Goal: Task Accomplishment & Management: Use online tool/utility

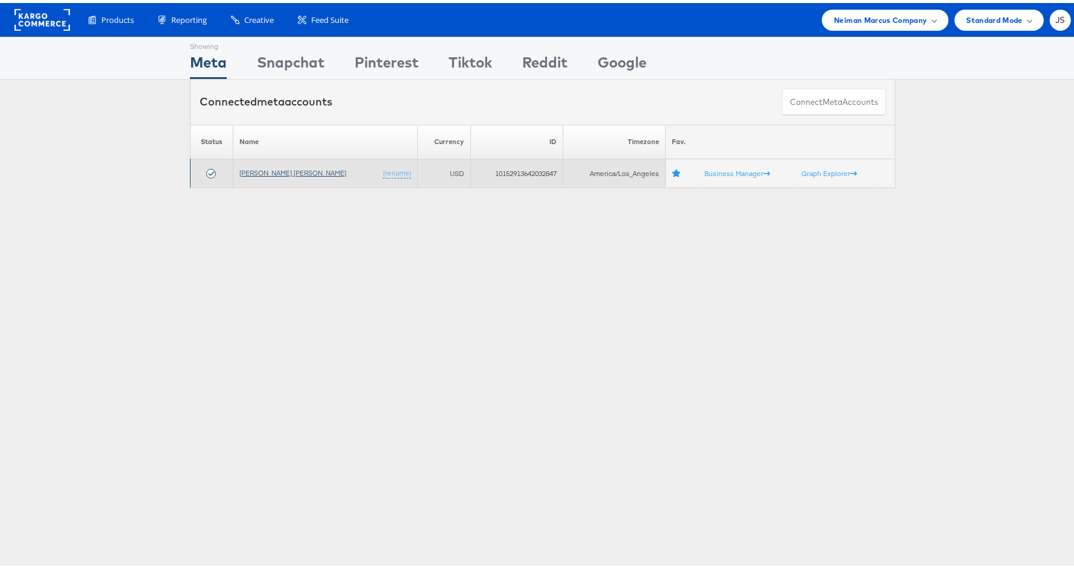
click at [272, 168] on link "[PERSON_NAME] [PERSON_NAME]" at bounding box center [293, 169] width 107 height 9
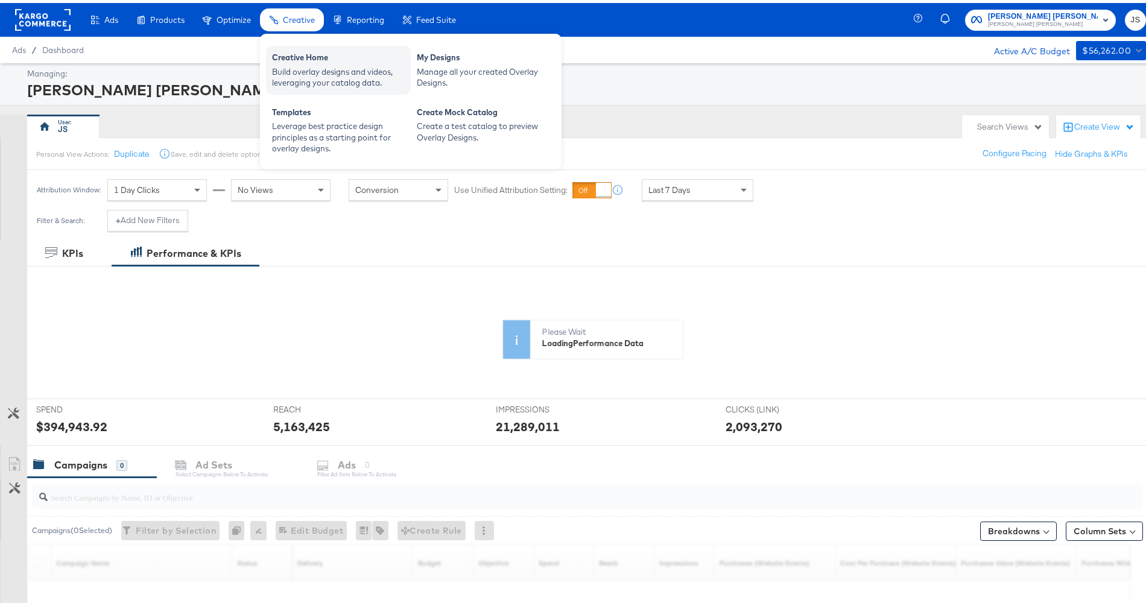
click at [308, 54] on div "Creative Home" at bounding box center [338, 56] width 133 height 14
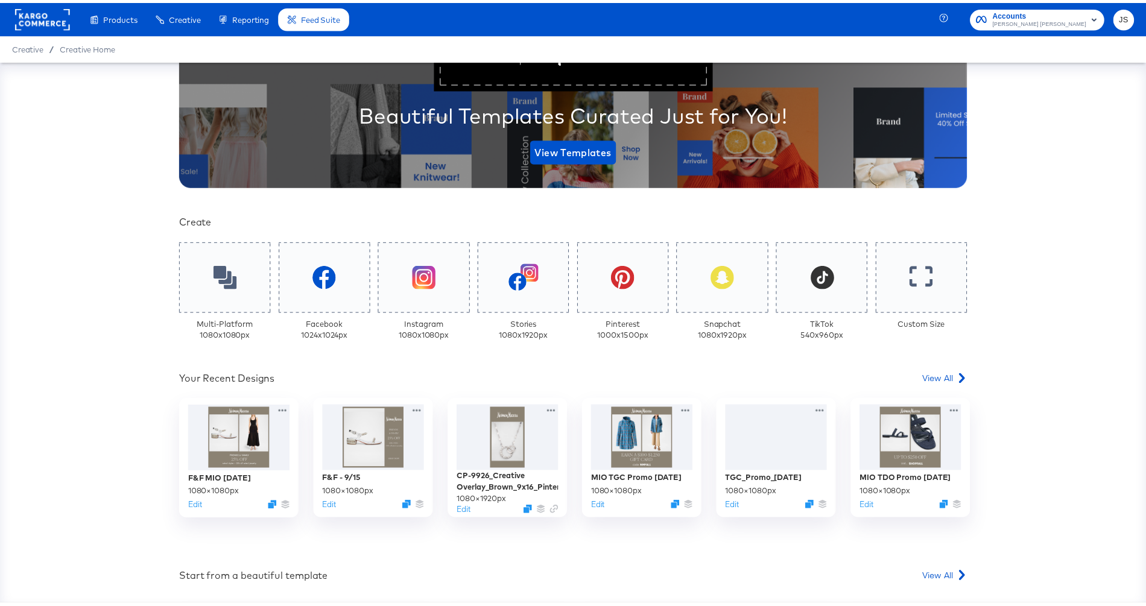
scroll to position [150, 0]
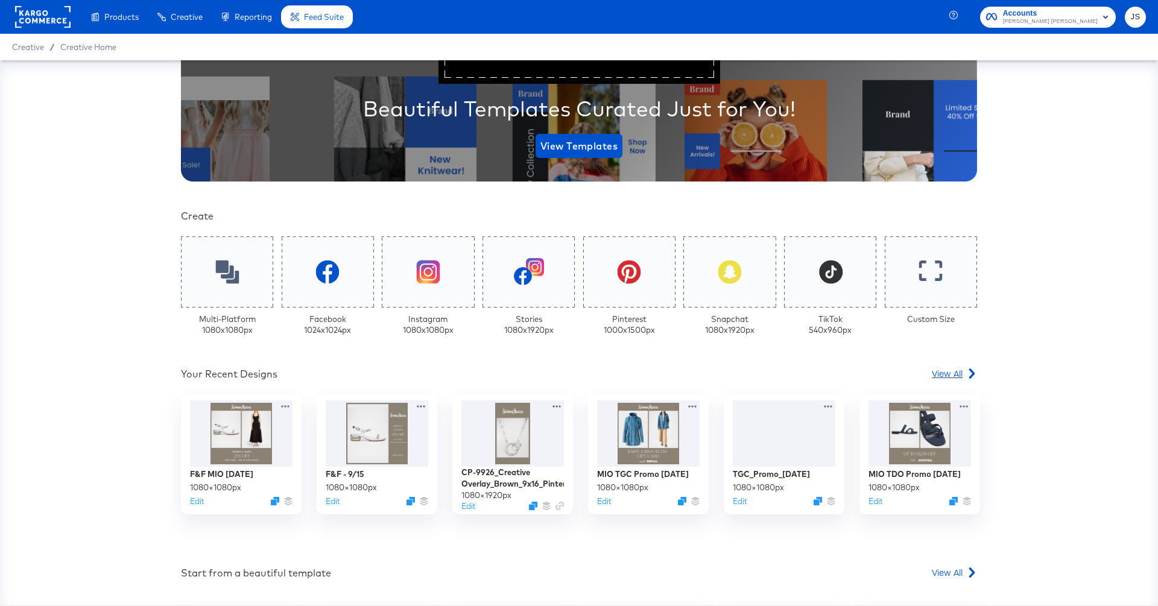
click at [944, 371] on span "View All" at bounding box center [947, 373] width 31 height 12
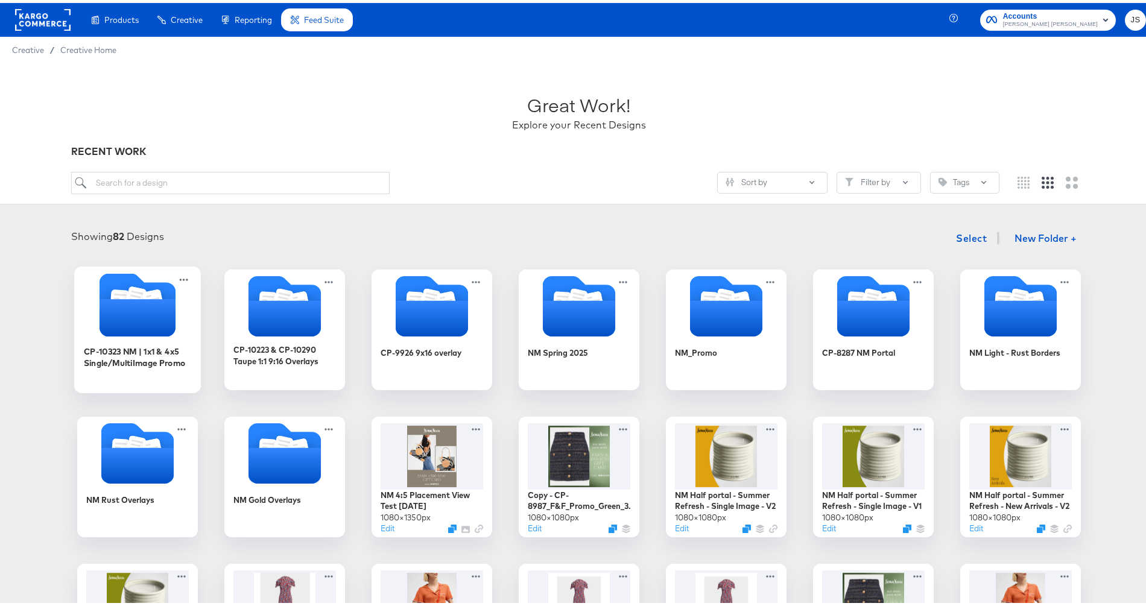
click at [119, 303] on icon "Folder" at bounding box center [138, 314] width 76 height 37
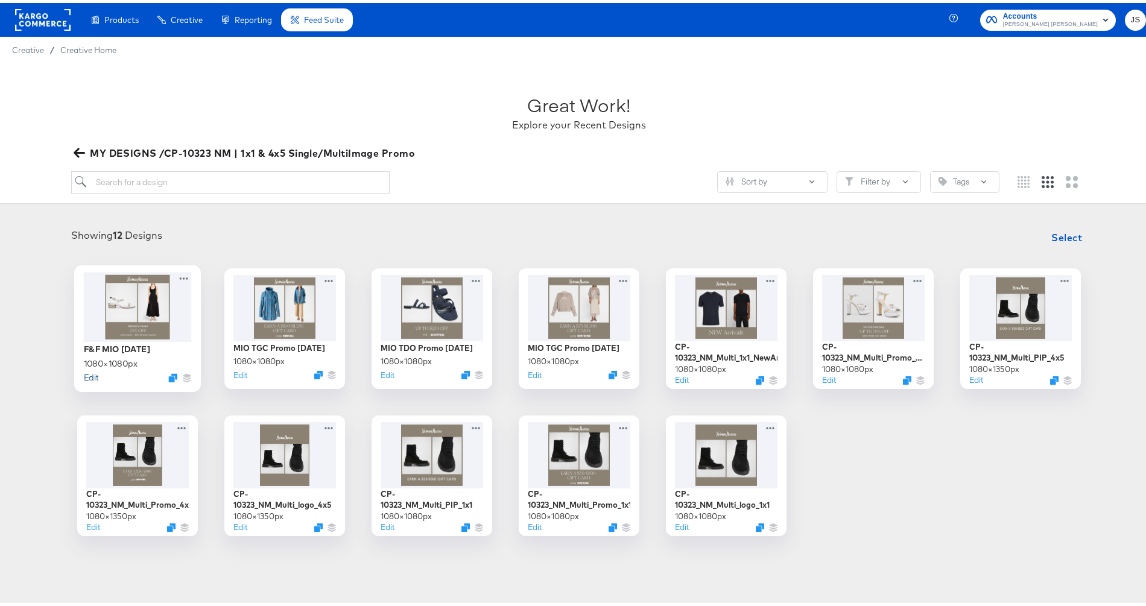
click at [89, 375] on button "Edit" at bounding box center [91, 374] width 14 height 11
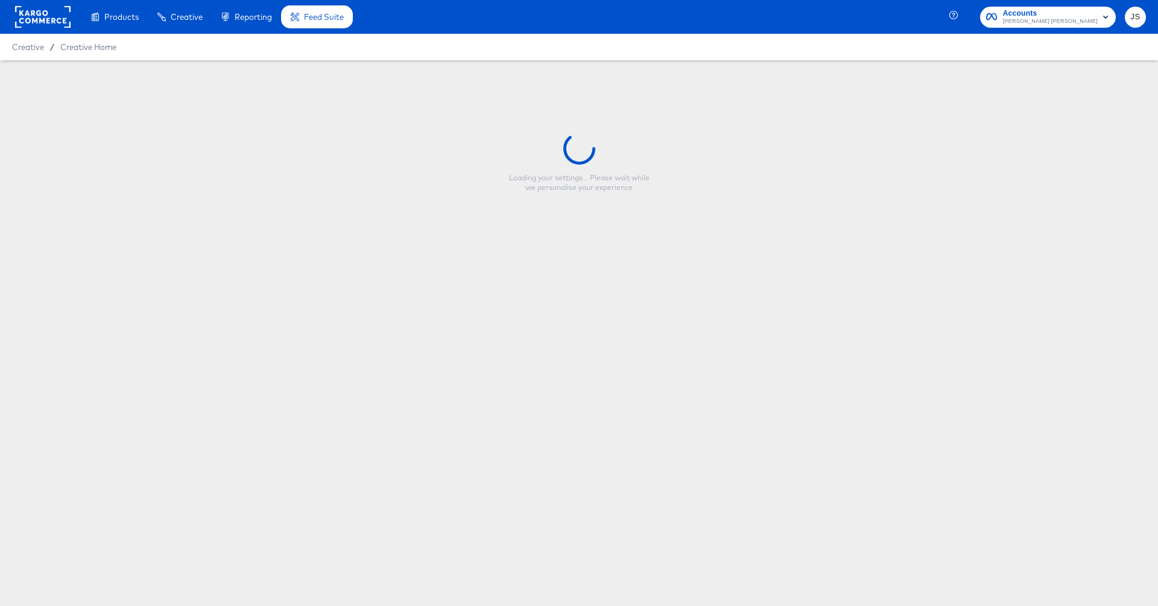
type input "F&F MIO [DATE]"
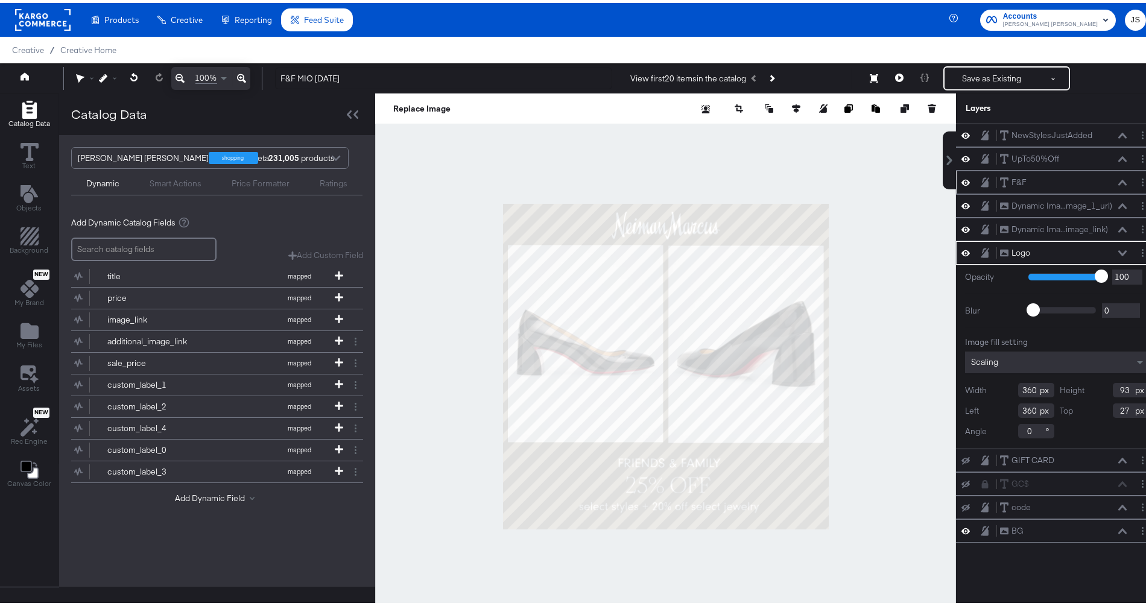
click at [1024, 178] on div "F&F F&F" at bounding box center [1064, 179] width 128 height 13
click at [1119, 180] on icon at bounding box center [1123, 180] width 8 height 6
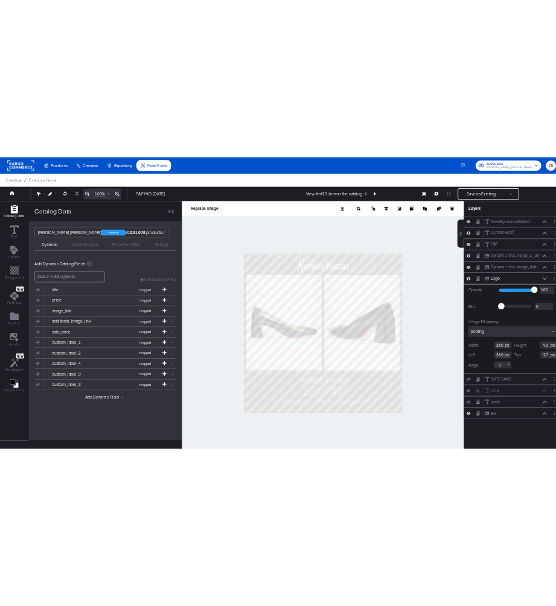
scroll to position [46, 0]
